Goal: Share content

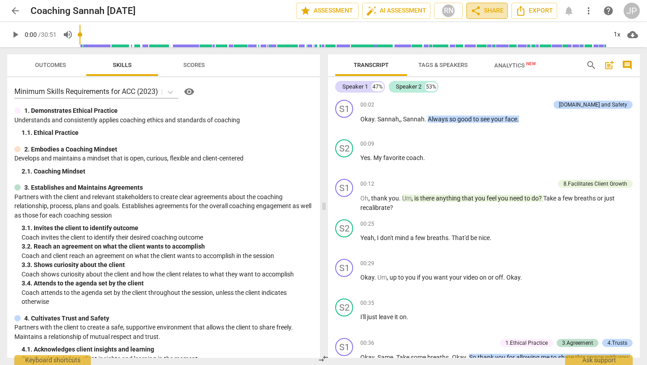
click at [485, 12] on span "share Share" at bounding box center [486, 10] width 33 height 11
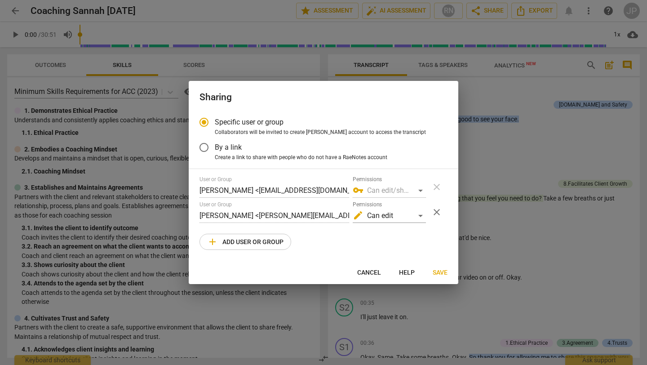
click at [275, 242] on span "add Add user or group" at bounding box center [245, 241] width 76 height 11
radio input "false"
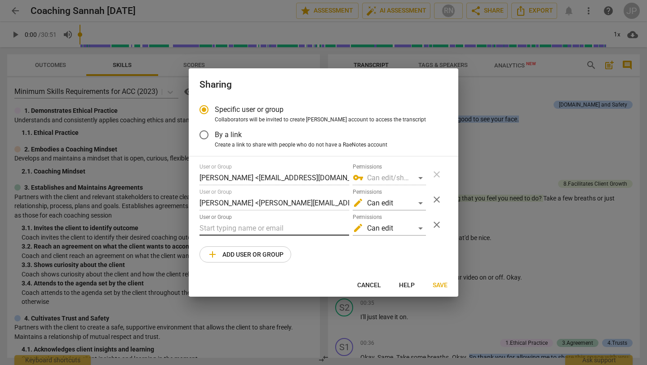
click at [264, 228] on input "text" at bounding box center [274, 228] width 150 height 14
paste input "[PERSON_NAME][EMAIL_ADDRESS][DOMAIN_NAME]"
type input "[PERSON_NAME][EMAIL_ADDRESS][DOMAIN_NAME]"
click at [435, 200] on span "close" at bounding box center [436, 199] width 11 height 11
radio input "false"
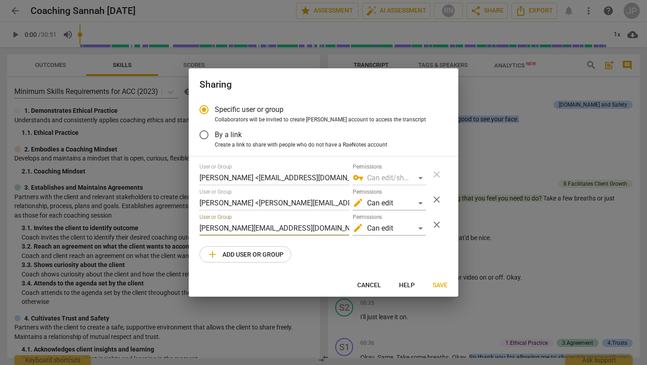
type input "[PERSON_NAME][EMAIL_ADDRESS][DOMAIN_NAME]"
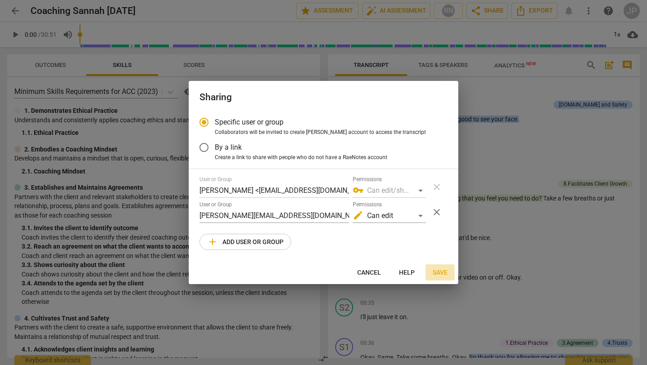
click at [437, 272] on span "Save" at bounding box center [440, 272] width 15 height 9
